Goal: Transaction & Acquisition: Subscribe to service/newsletter

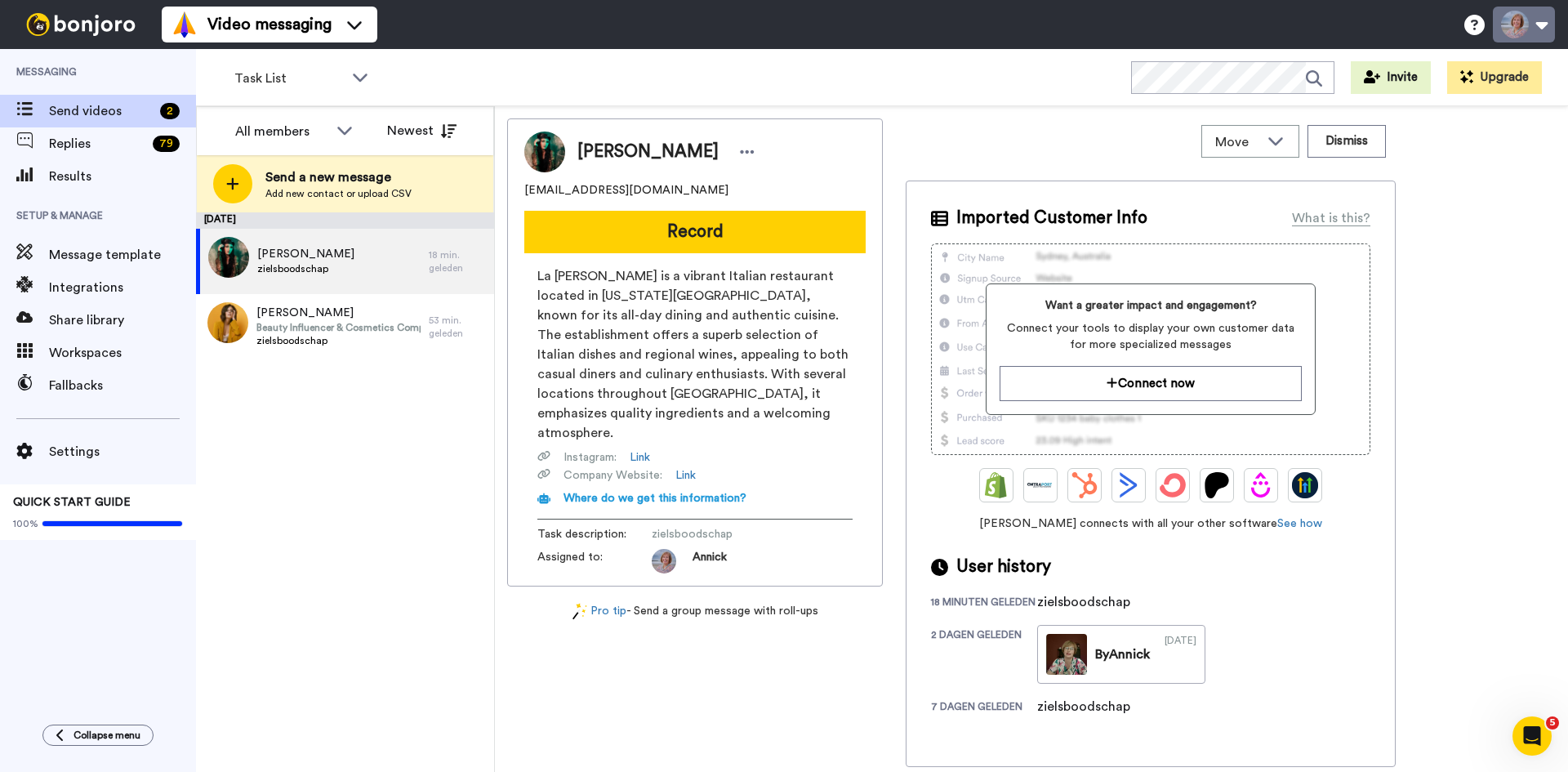
click at [1546, 31] on button at bounding box center [1523, 25] width 62 height 36
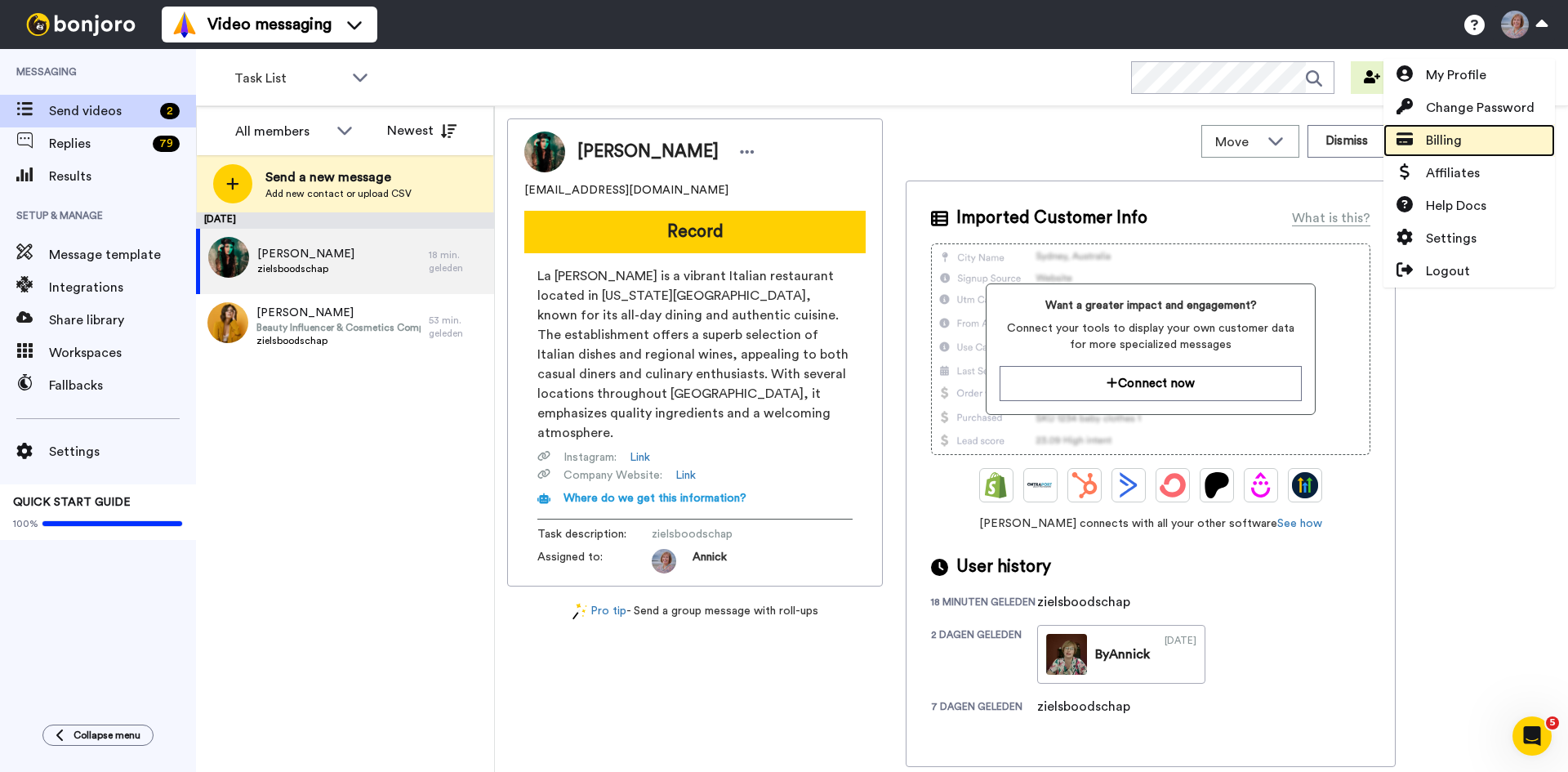
click at [1443, 141] on span "Billing" at bounding box center [1444, 140] width 36 height 20
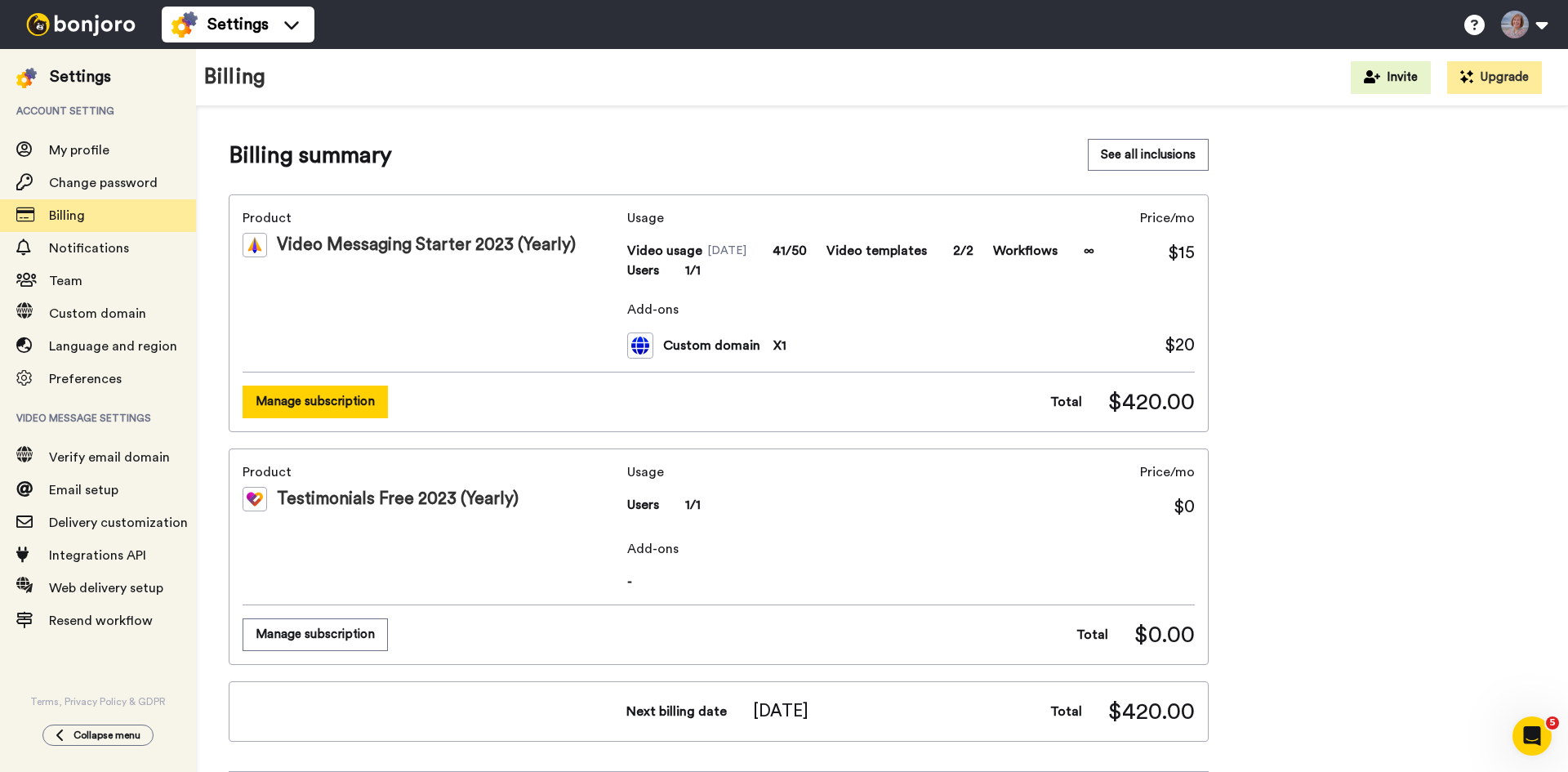
click at [338, 399] on button "Manage subscription" at bounding box center [315, 401] width 145 height 31
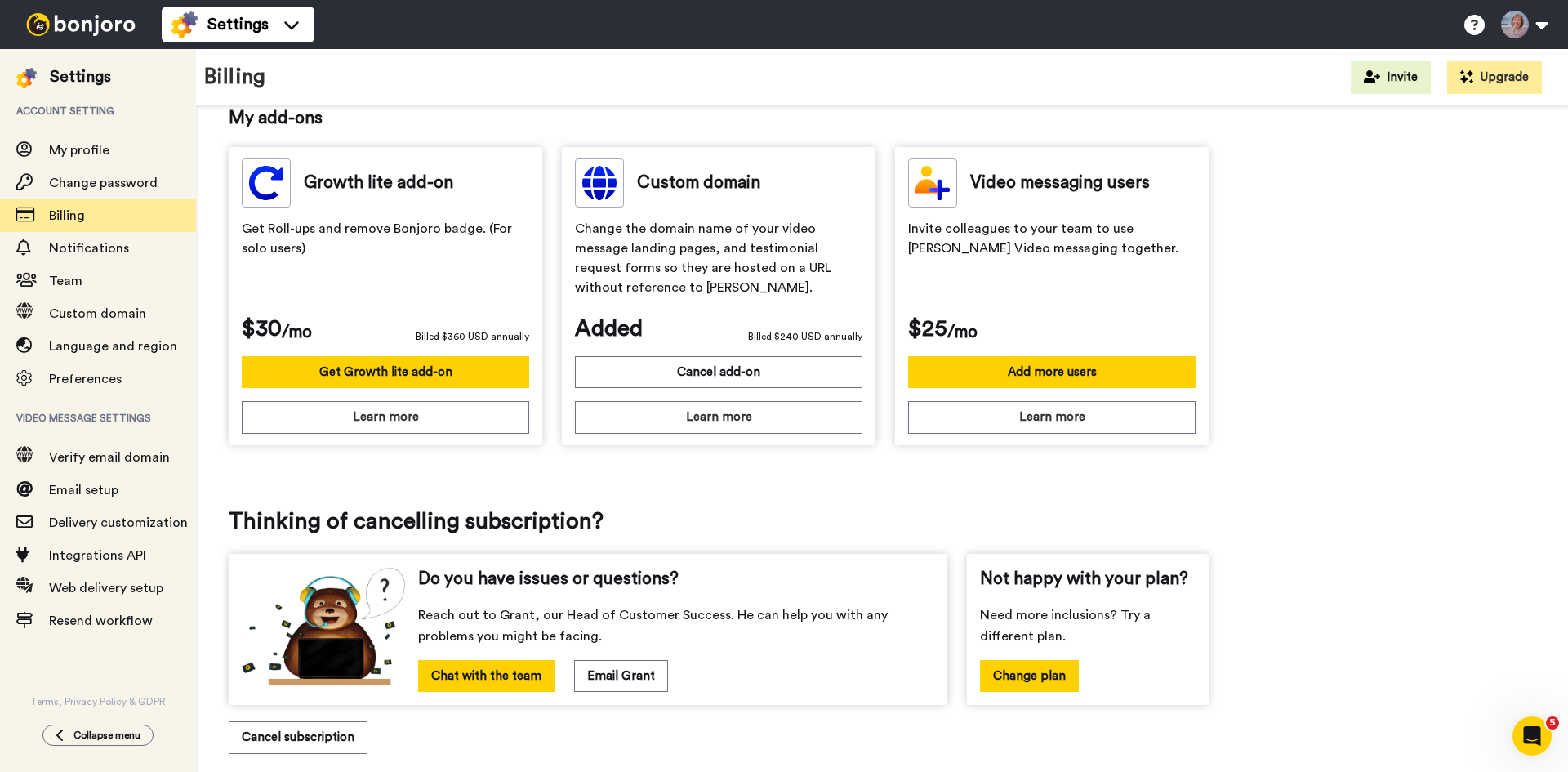
scroll to position [473, 0]
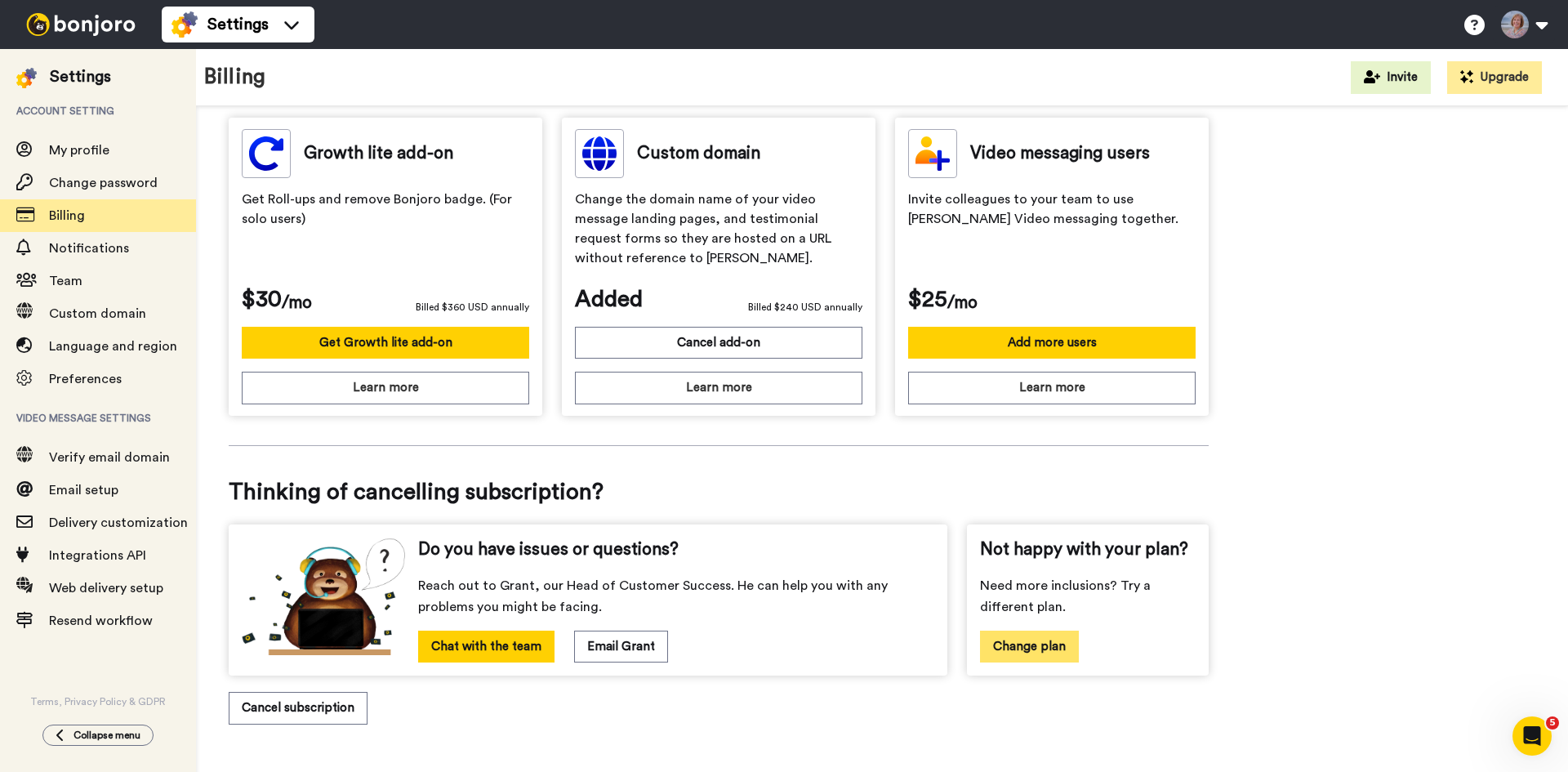
click at [1038, 655] on button "Change plan" at bounding box center [1029, 646] width 99 height 31
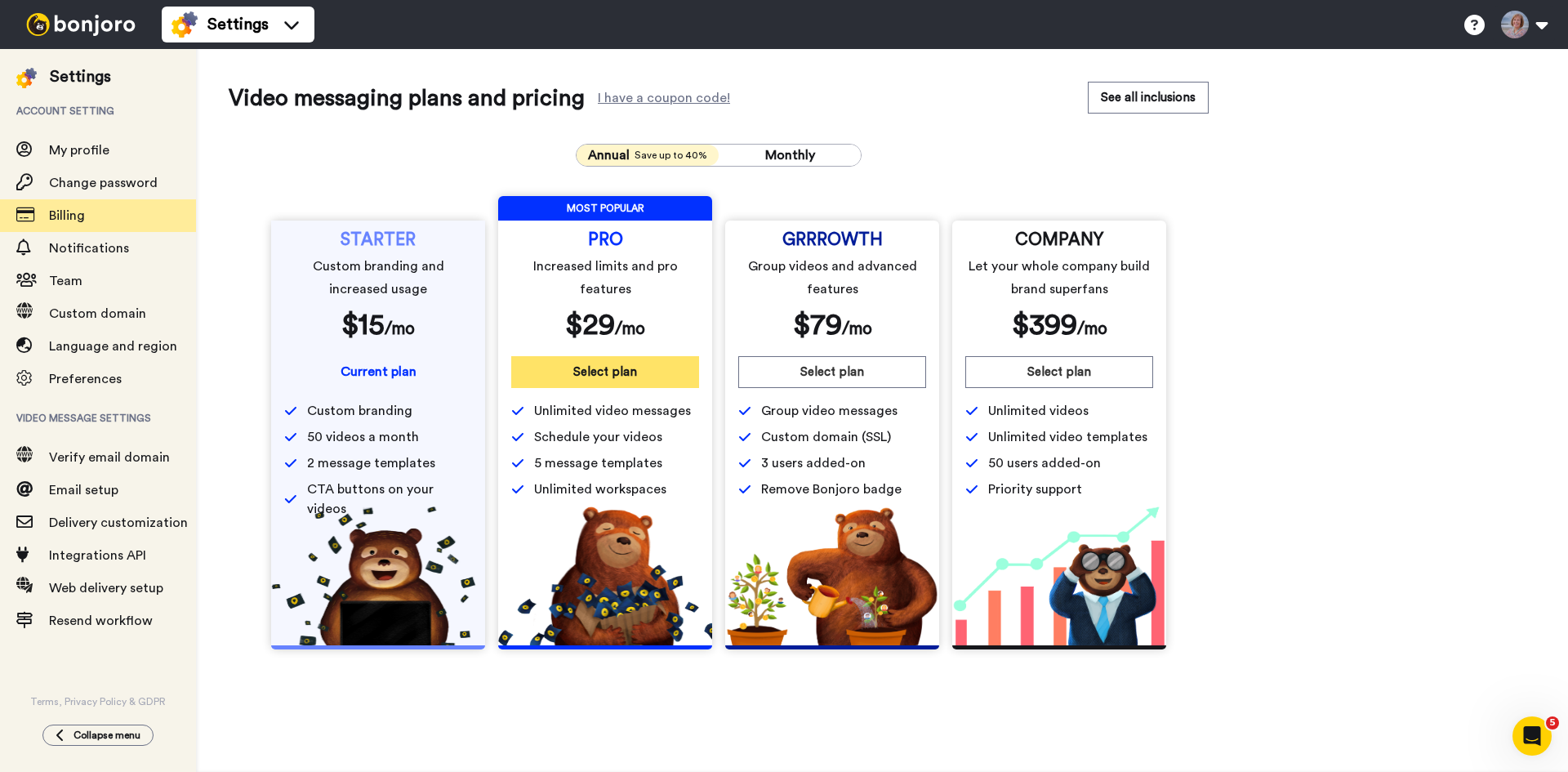
click at [610, 375] on button "Select plan" at bounding box center [605, 371] width 188 height 31
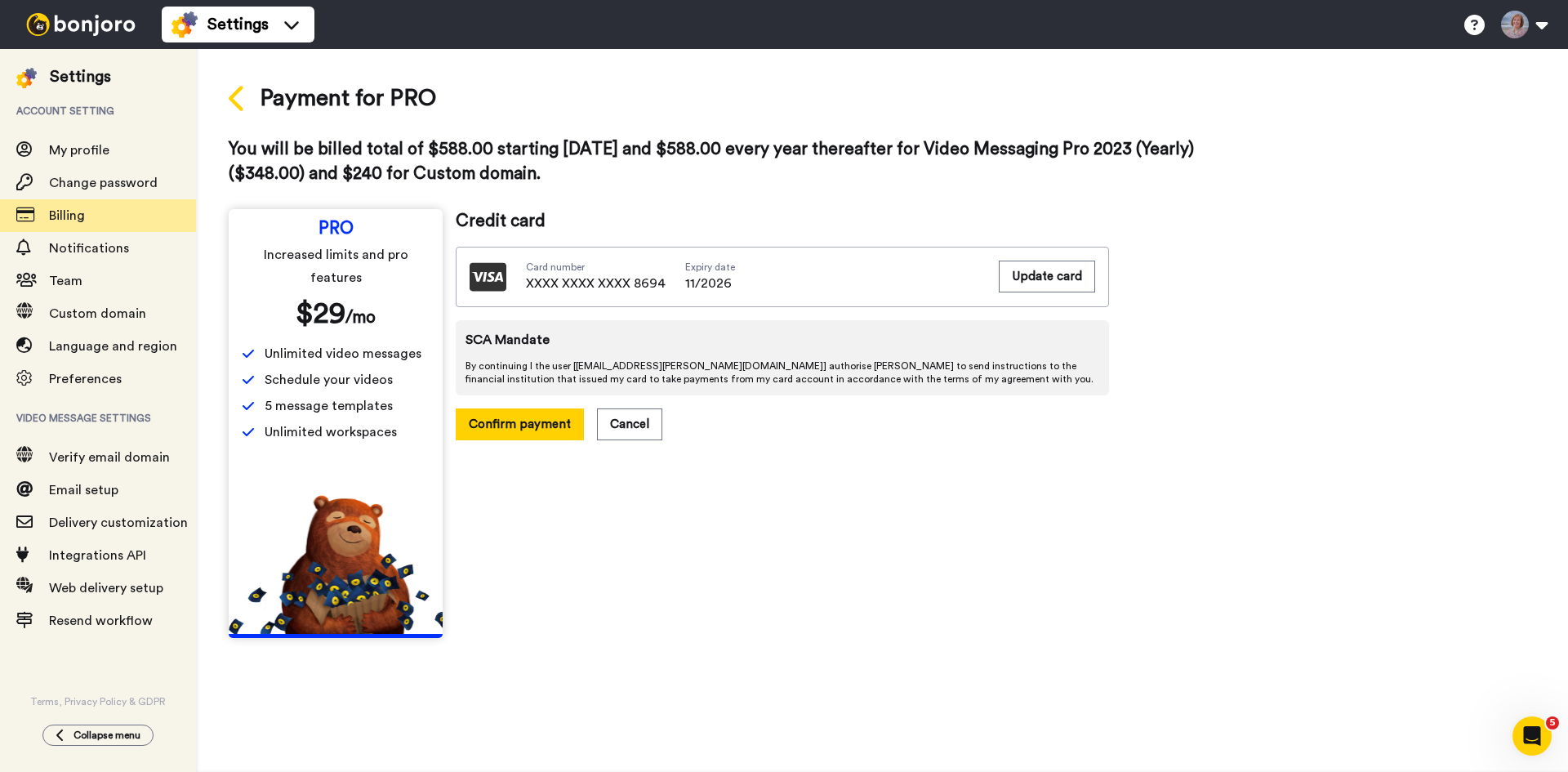
click at [235, 94] on icon at bounding box center [236, 99] width 14 height 26
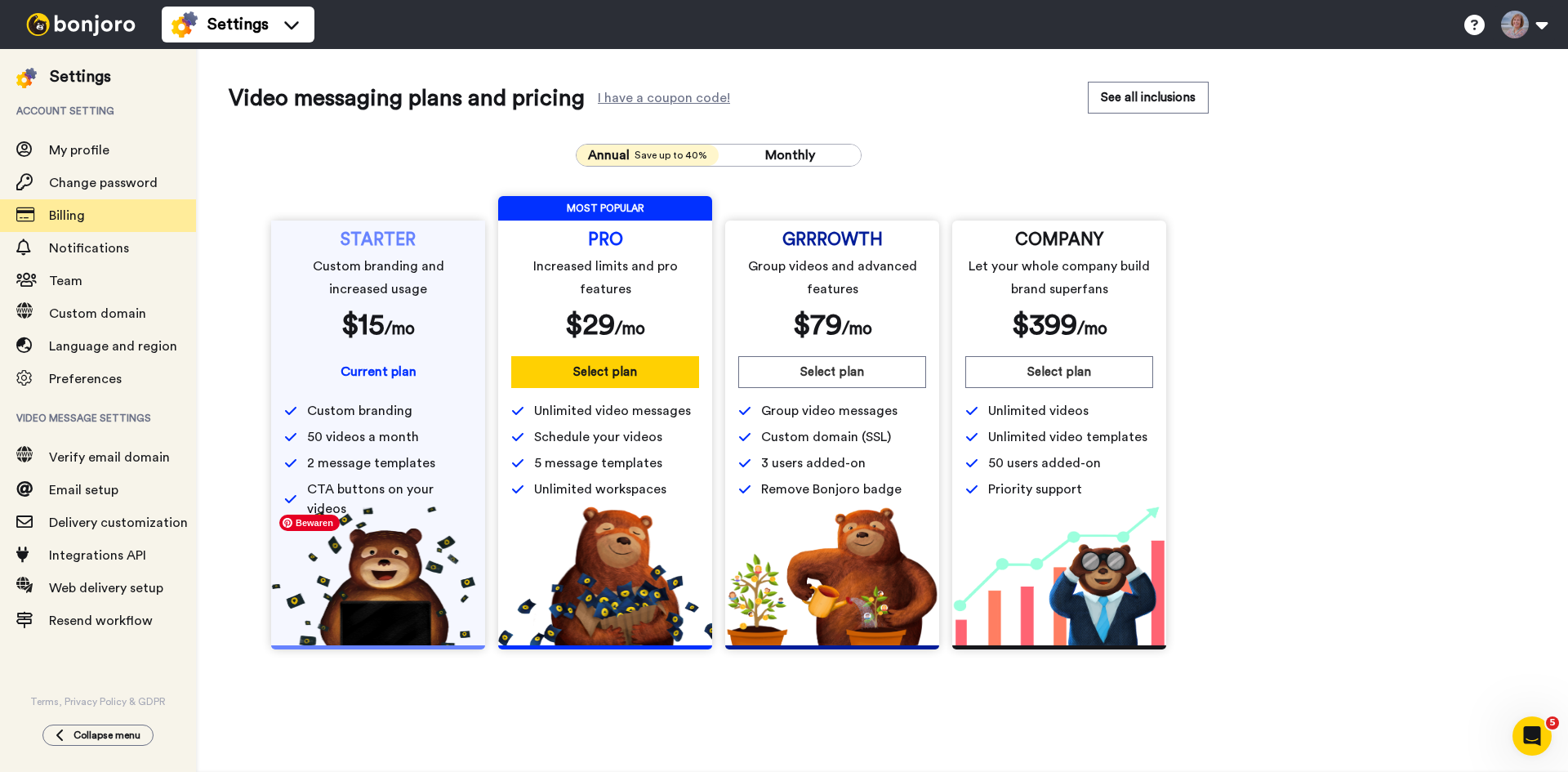
click at [379, 594] on img at bounding box center [378, 575] width 214 height 139
click at [1531, 737] on icon "Intercom Messenger openen" at bounding box center [1532, 736] width 27 height 27
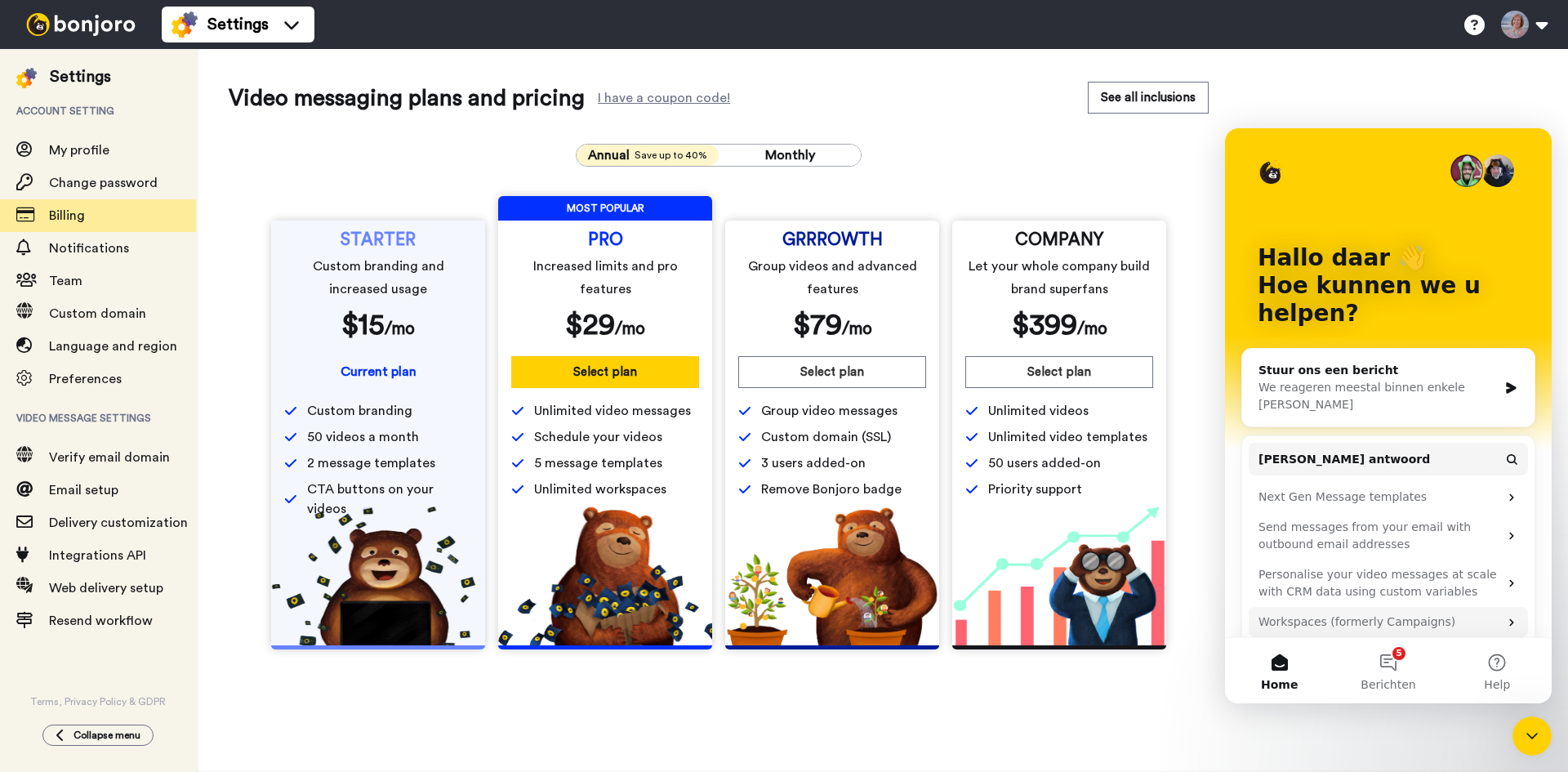
click at [1514, 616] on icon "Intercom Messenger" at bounding box center [1511, 622] width 13 height 13
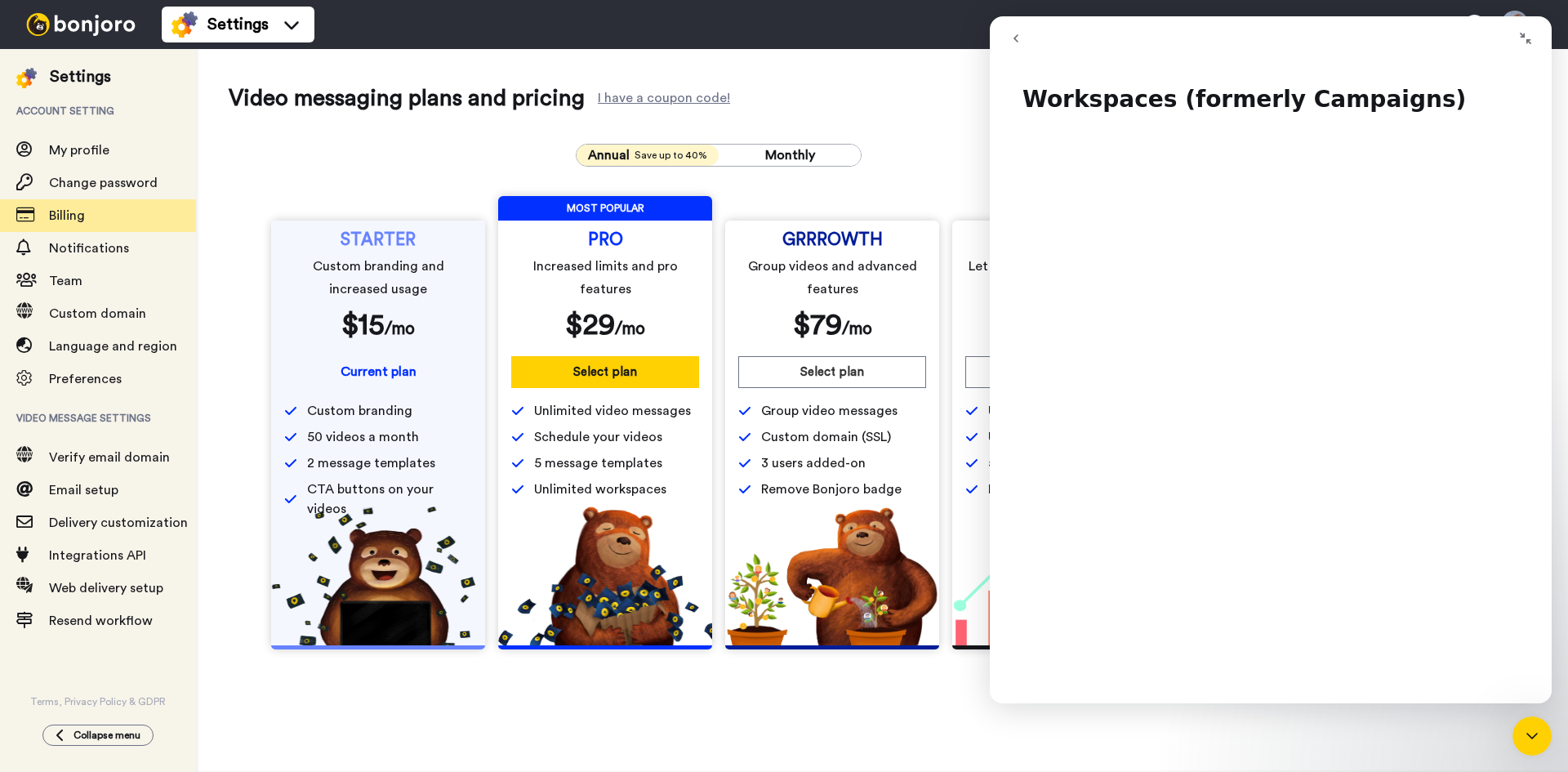
click at [938, 100] on div "Video messaging plans and pricing I have a coupon code! See all inclusions" at bounding box center [719, 98] width 980 height 32
click at [1018, 38] on icon "go back" at bounding box center [1015, 37] width 13 height 13
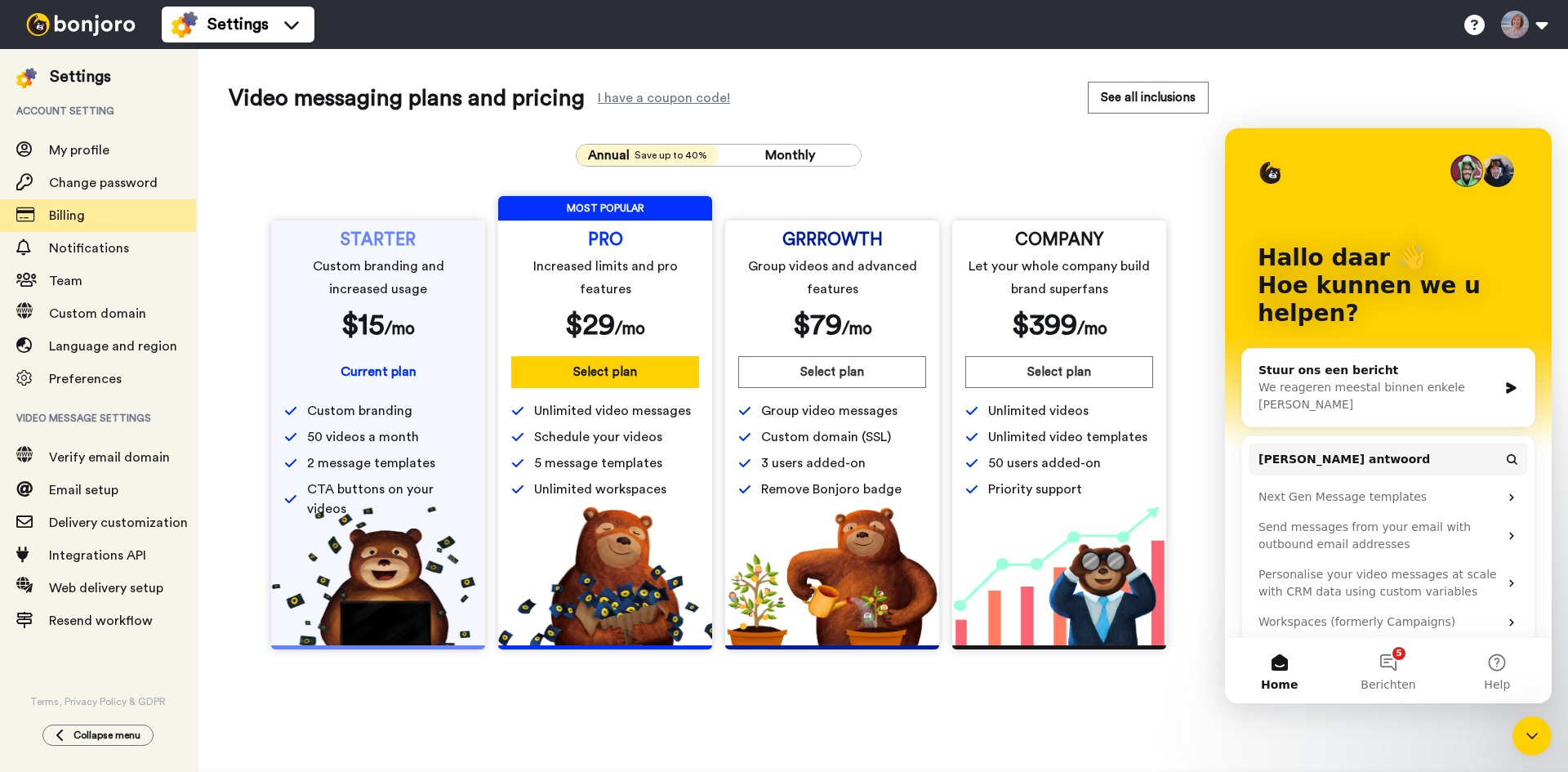
click at [1425, 99] on div "Video messaging plans and pricing I have a coupon code! See all inclusions Annu…" at bounding box center [881, 372] width 1306 height 580
click at [77, 209] on span "Billing" at bounding box center [67, 215] width 36 height 13
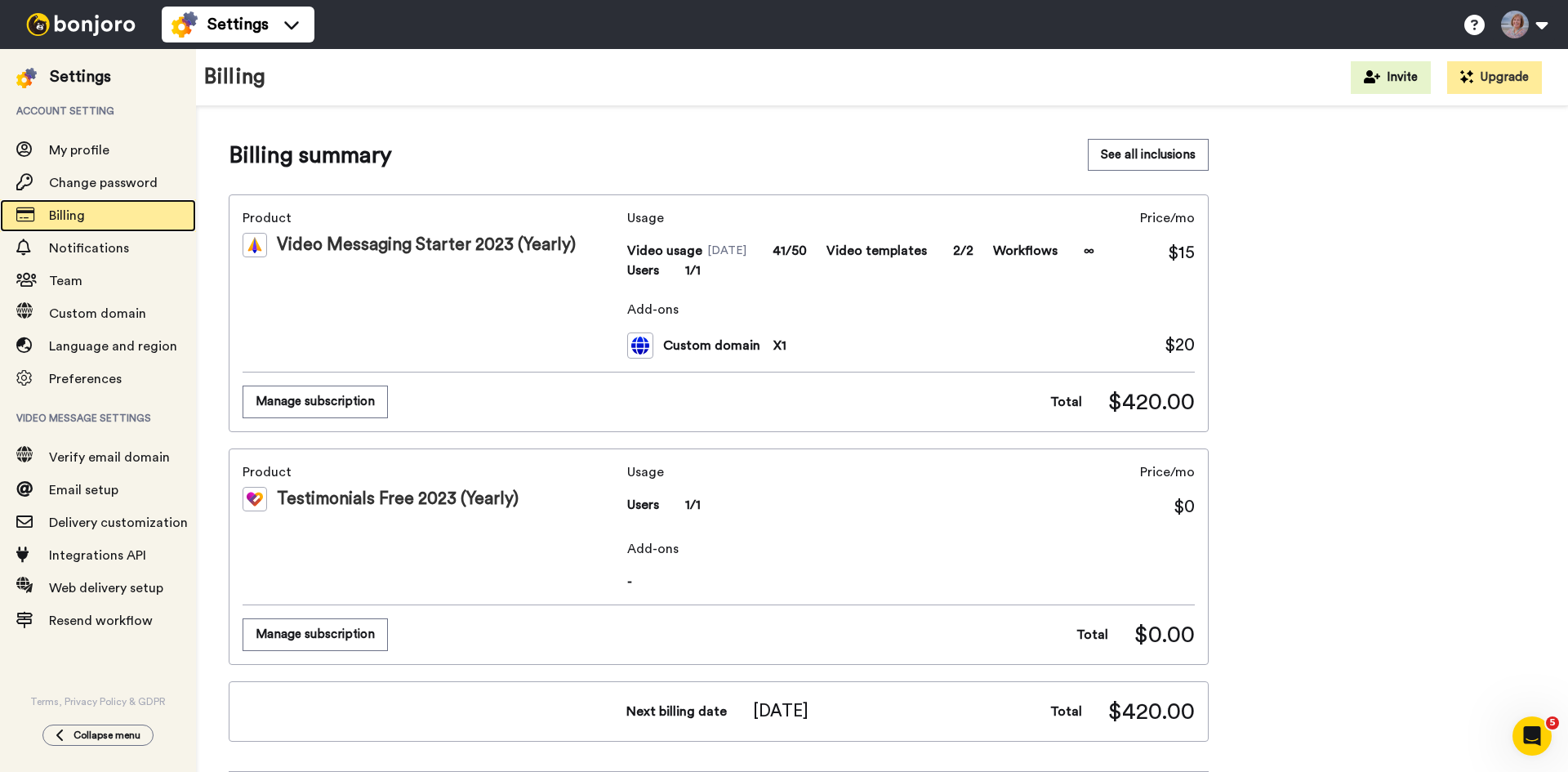
click at [71, 217] on span "Billing" at bounding box center [67, 215] width 36 height 13
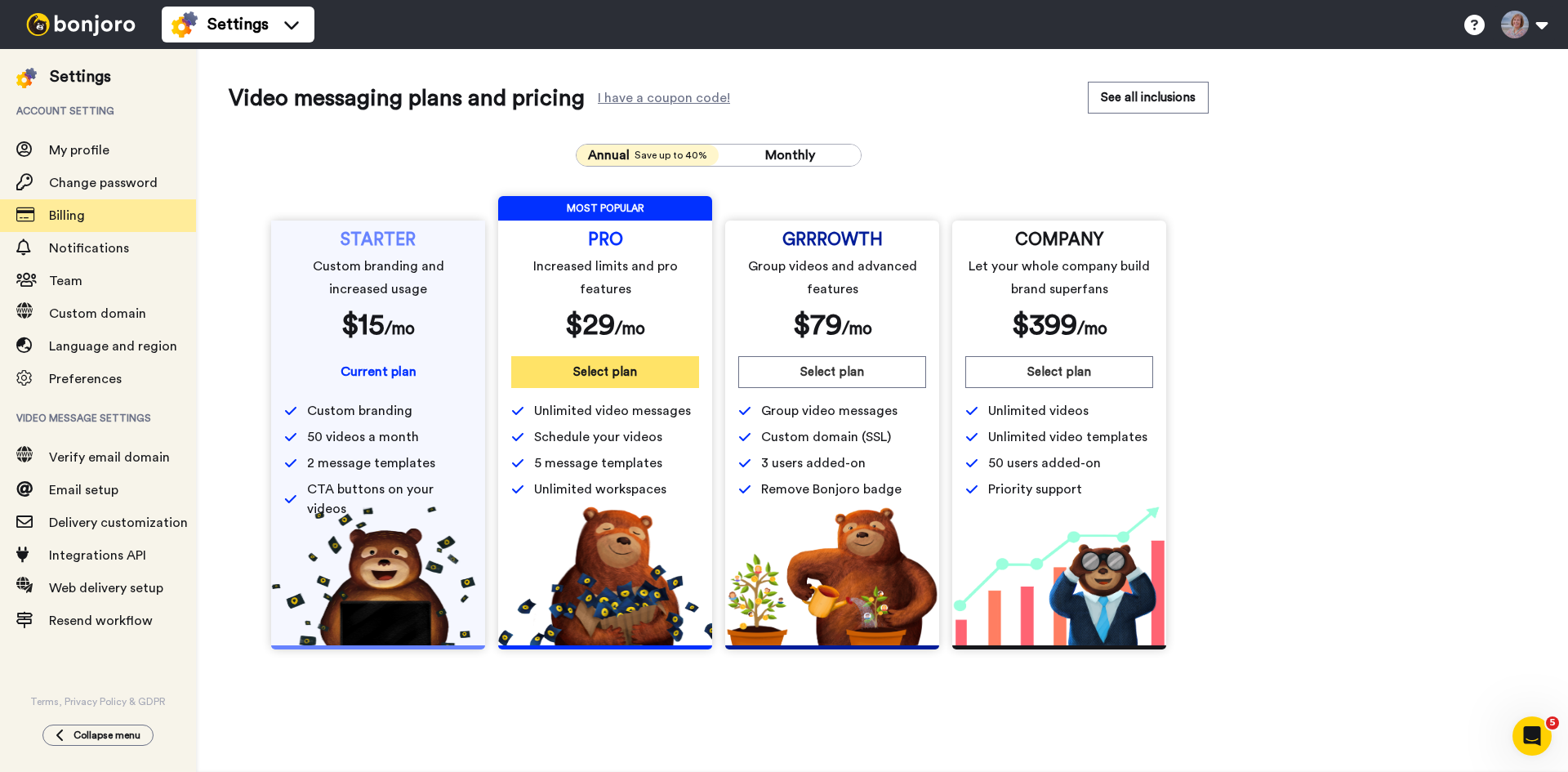
click at [579, 374] on button "Select plan" at bounding box center [605, 371] width 188 height 31
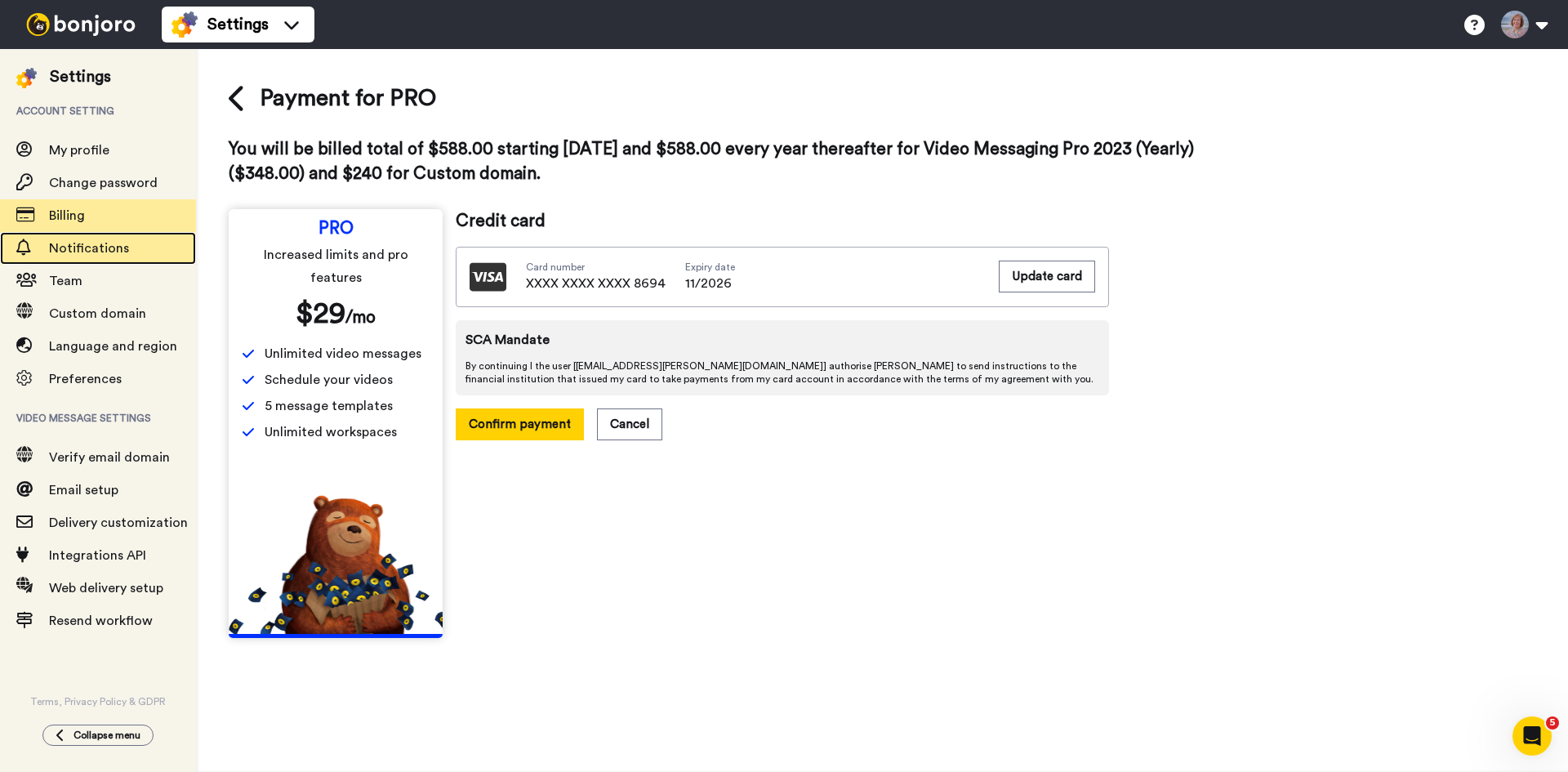
click at [99, 243] on span "Notifications" at bounding box center [89, 248] width 80 height 13
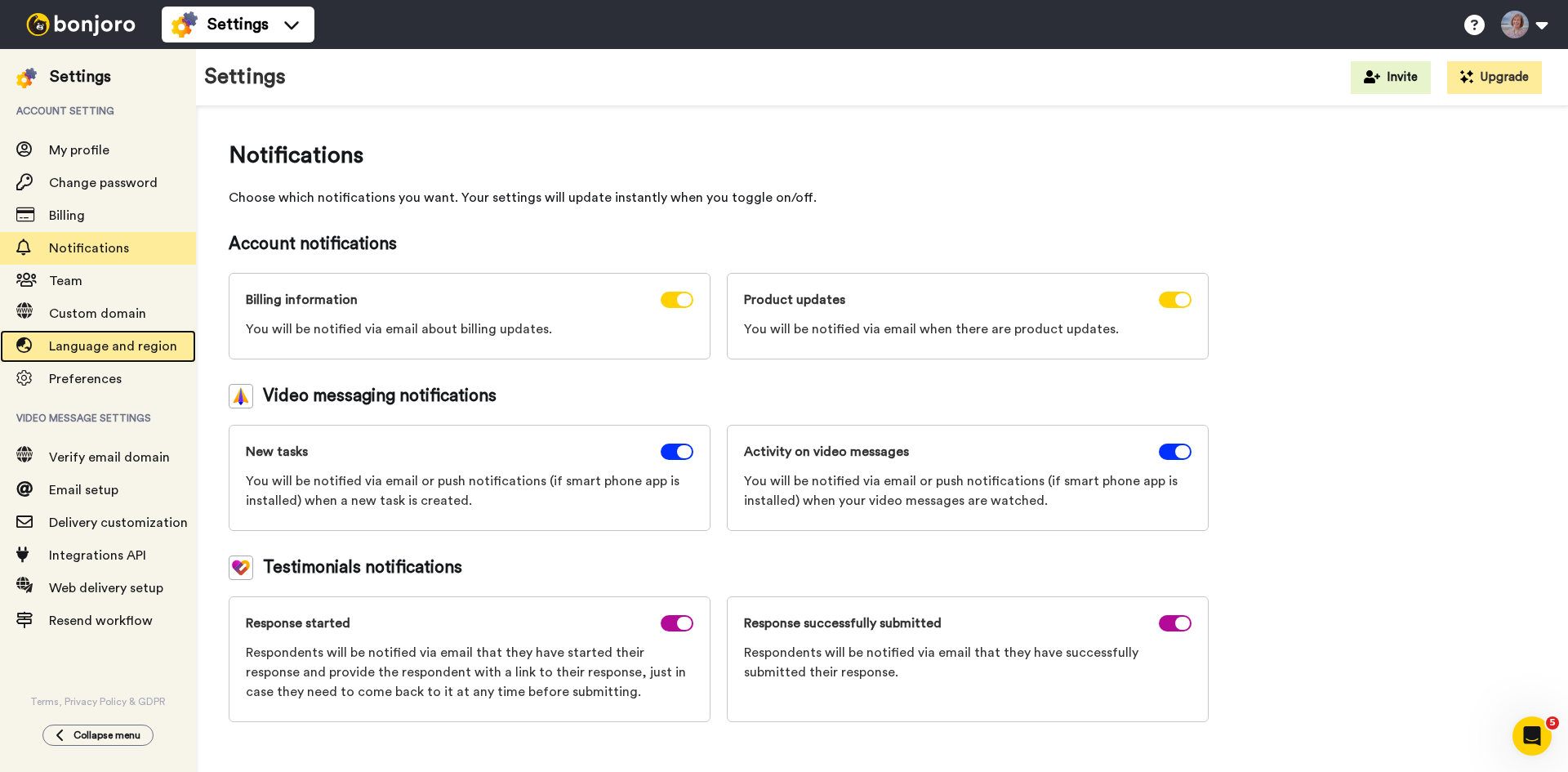
click at [72, 347] on span "Language and region" at bounding box center [113, 346] width 128 height 13
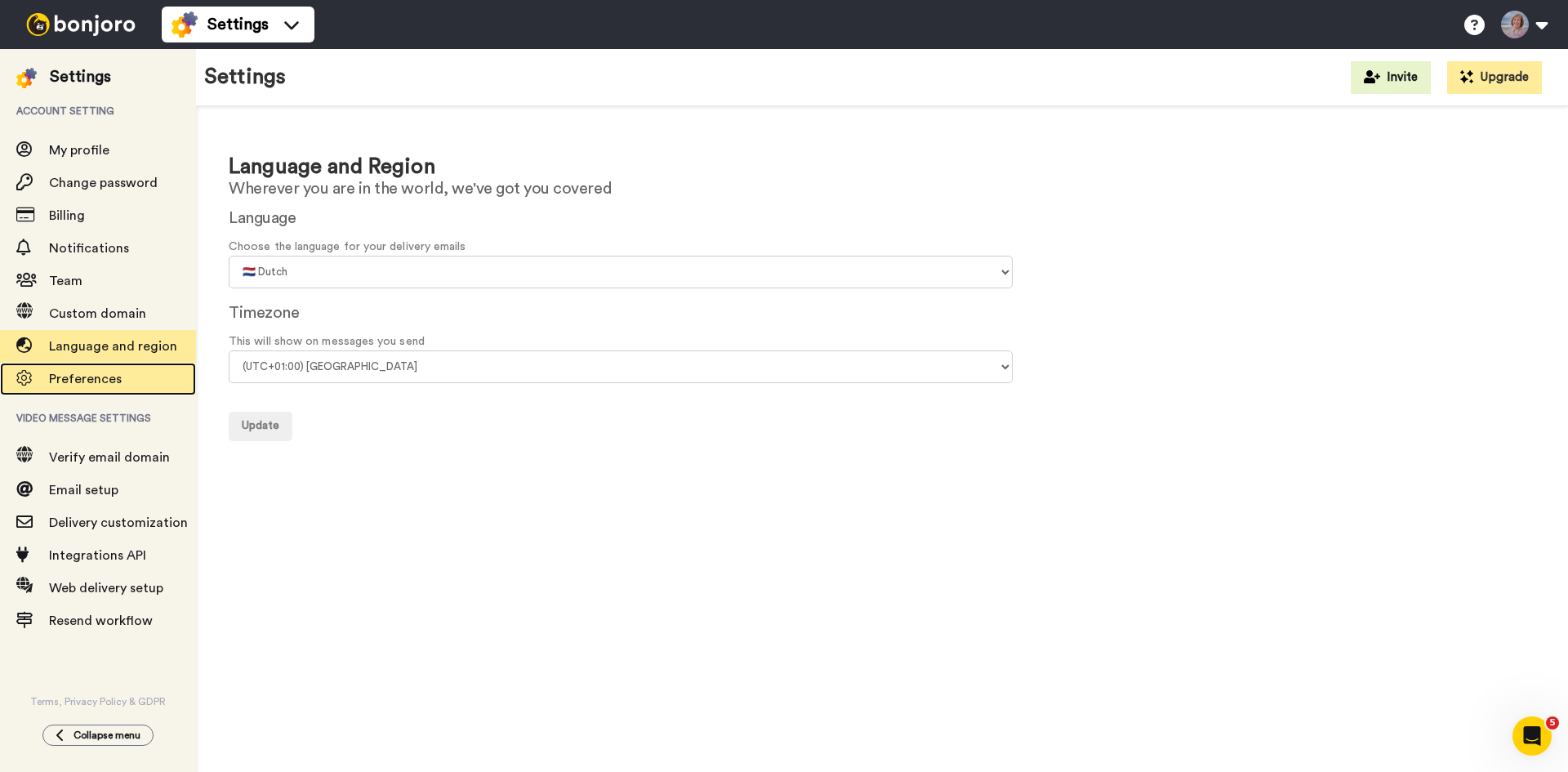
click at [63, 372] on span "Preferences" at bounding box center [123, 379] width 147 height 20
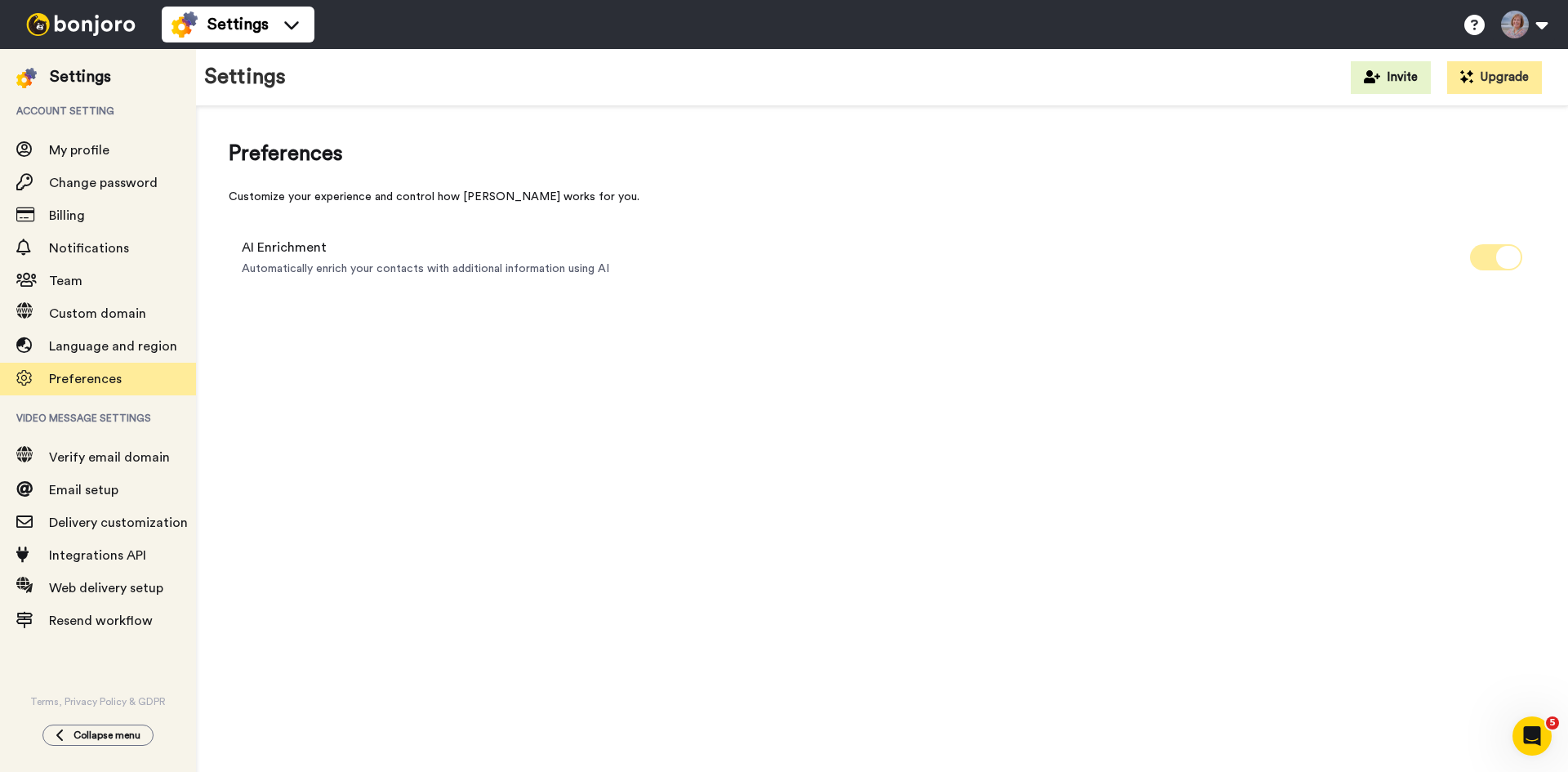
click at [1478, 261] on span at bounding box center [1495, 257] width 52 height 26
click at [65, 277] on span "Team" at bounding box center [66, 280] width 33 height 13
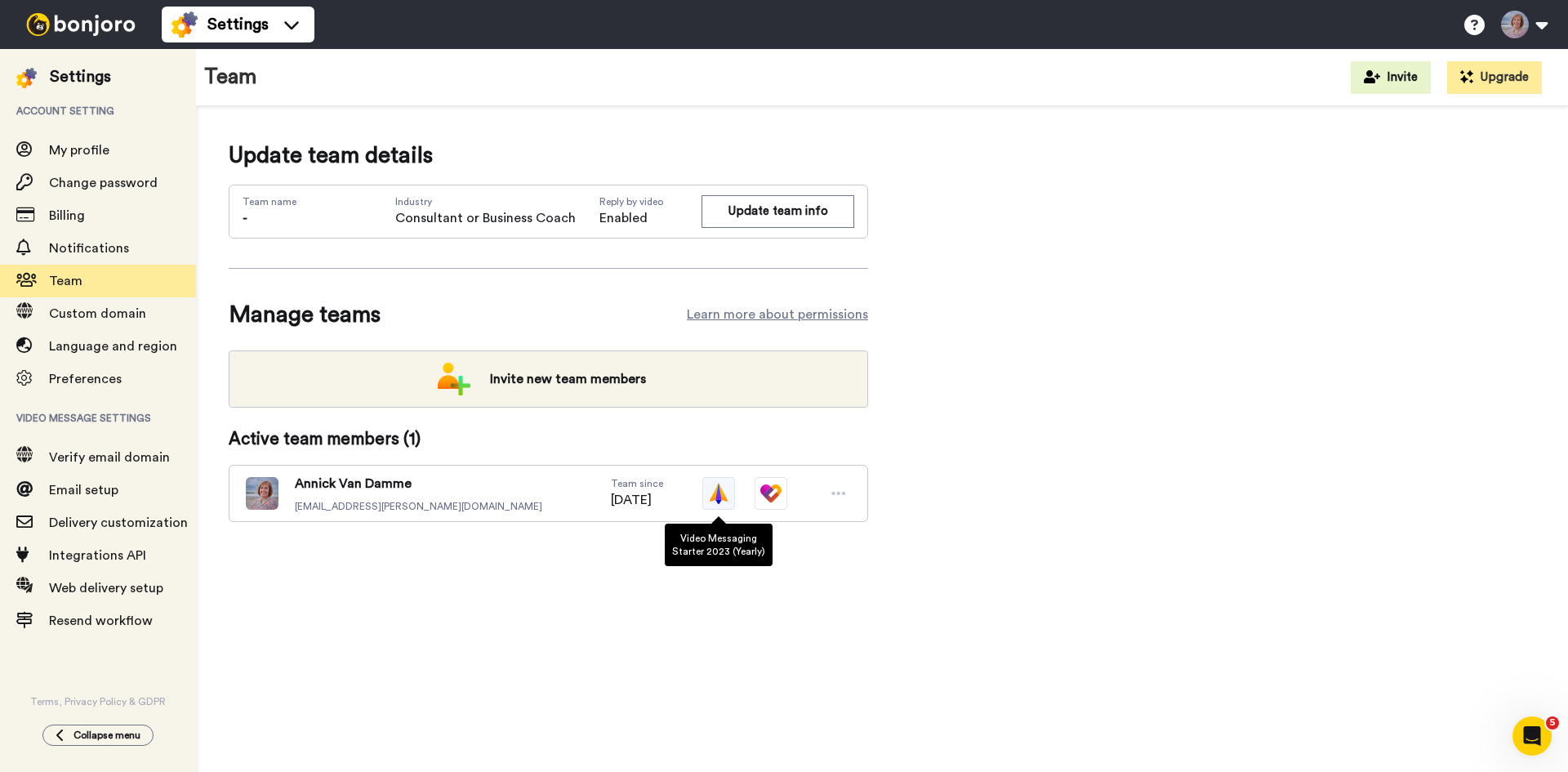
click at [721, 496] on img at bounding box center [718, 493] width 32 height 32
click at [716, 495] on img at bounding box center [718, 493] width 32 height 32
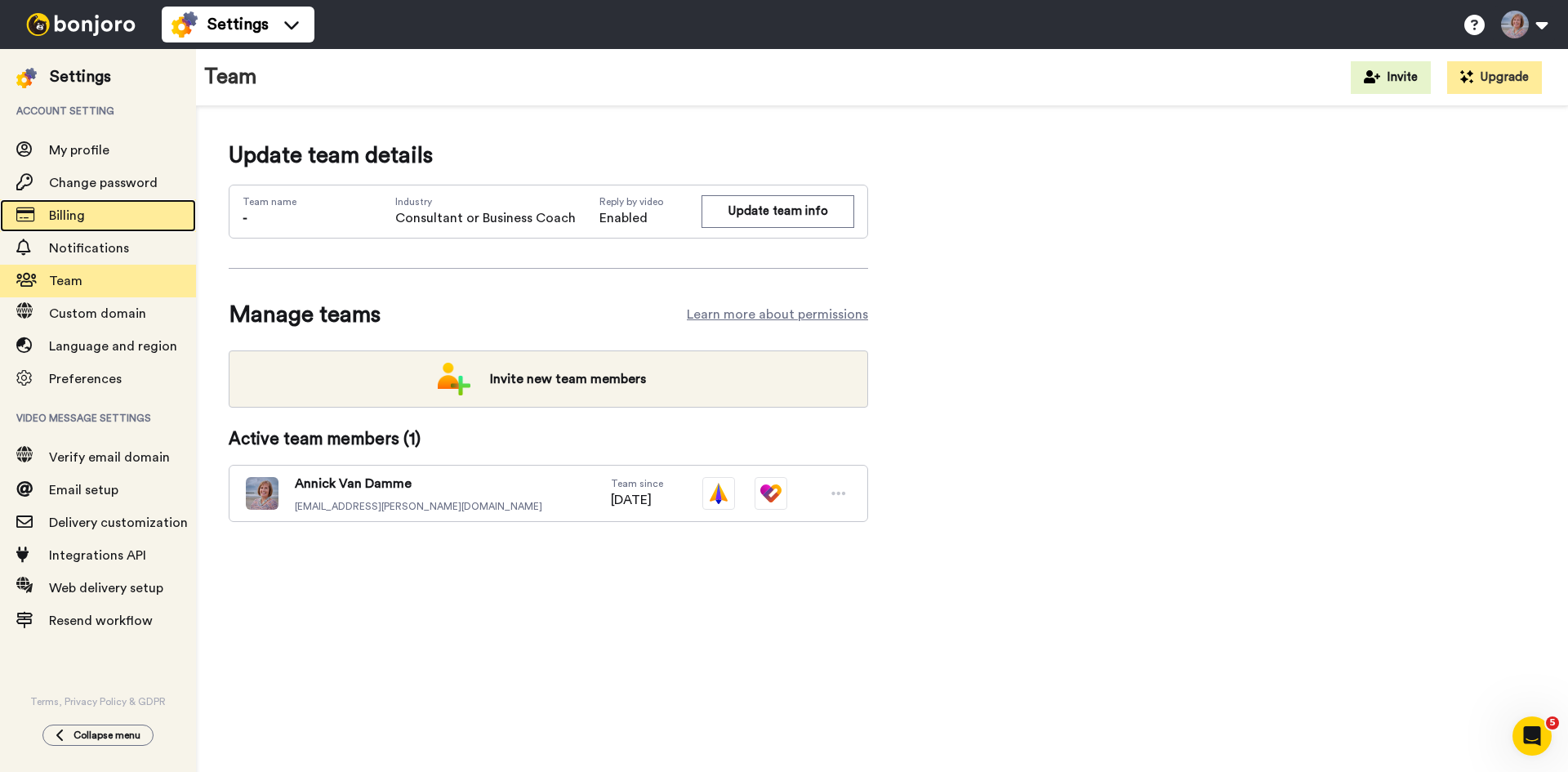
click at [91, 211] on span "Billing" at bounding box center [123, 215] width 147 height 20
